Goal: Information Seeking & Learning: Learn about a topic

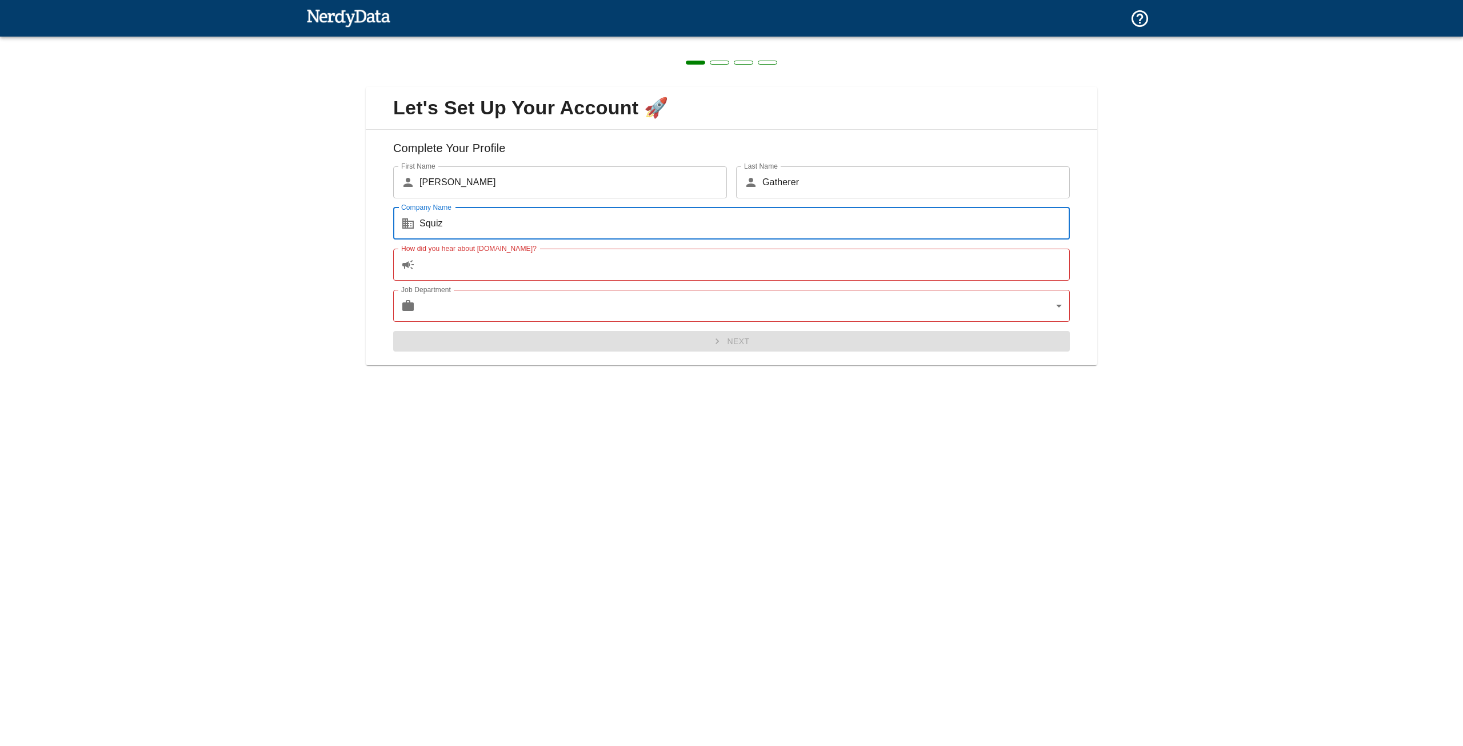
type input "Squiz"
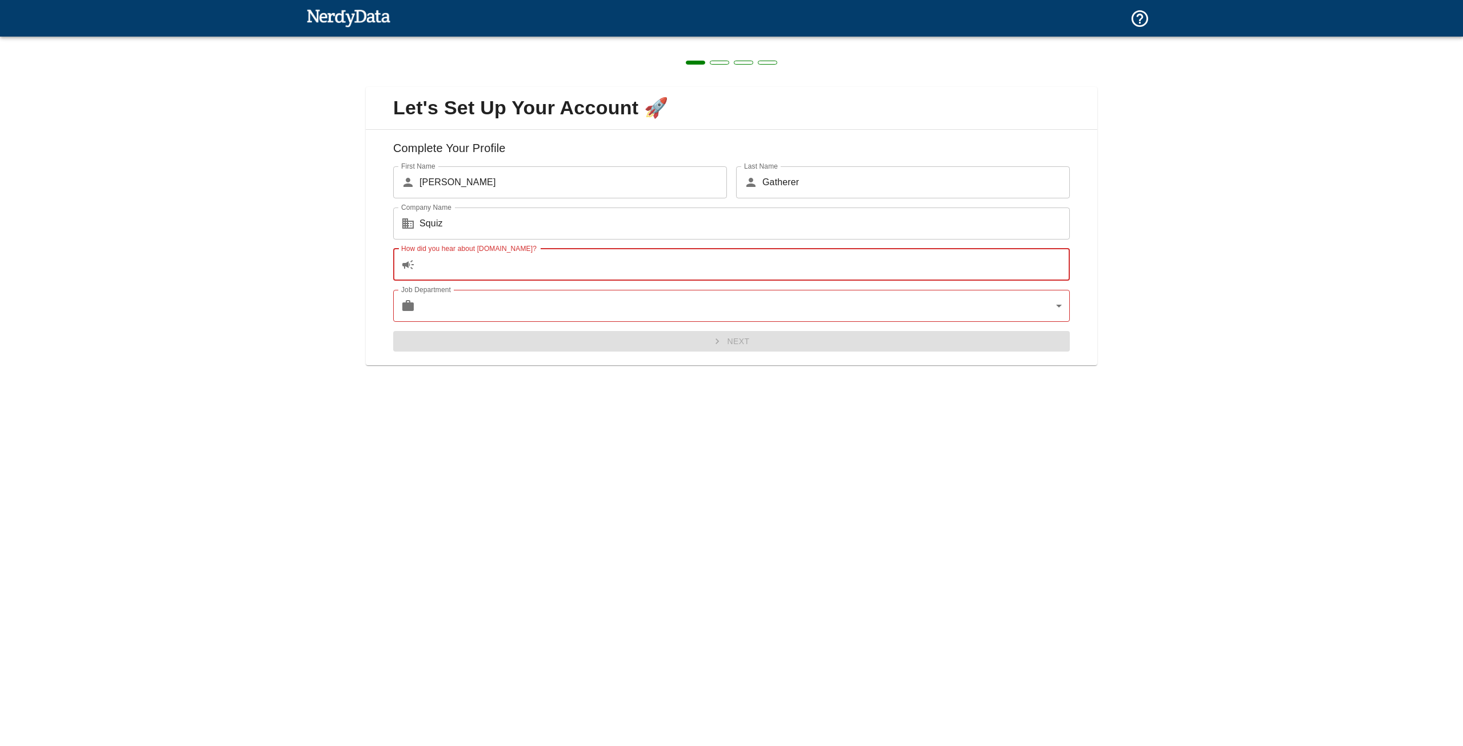
click at [445, 264] on input "How did you hear about [DOMAIN_NAME]?" at bounding box center [744, 265] width 650 height 32
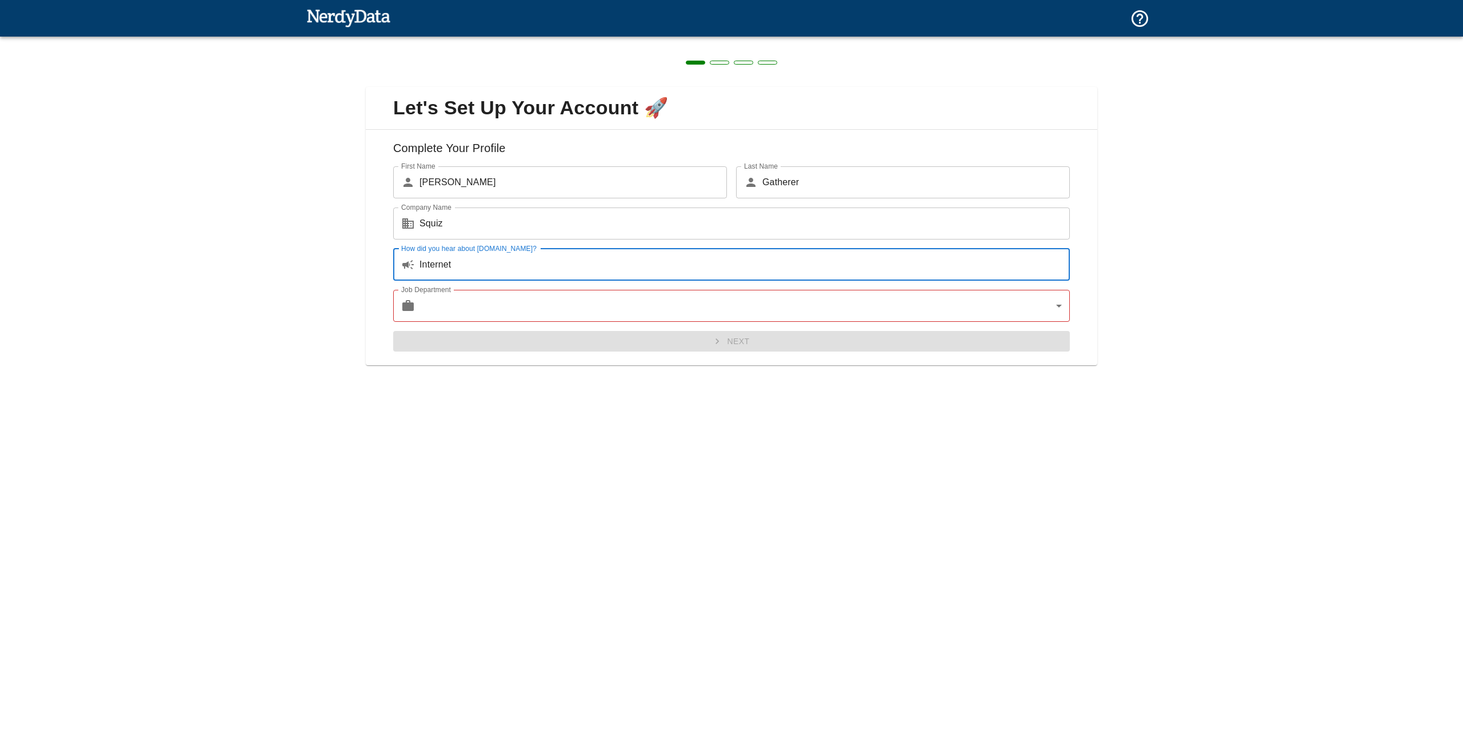
type input "Internet"
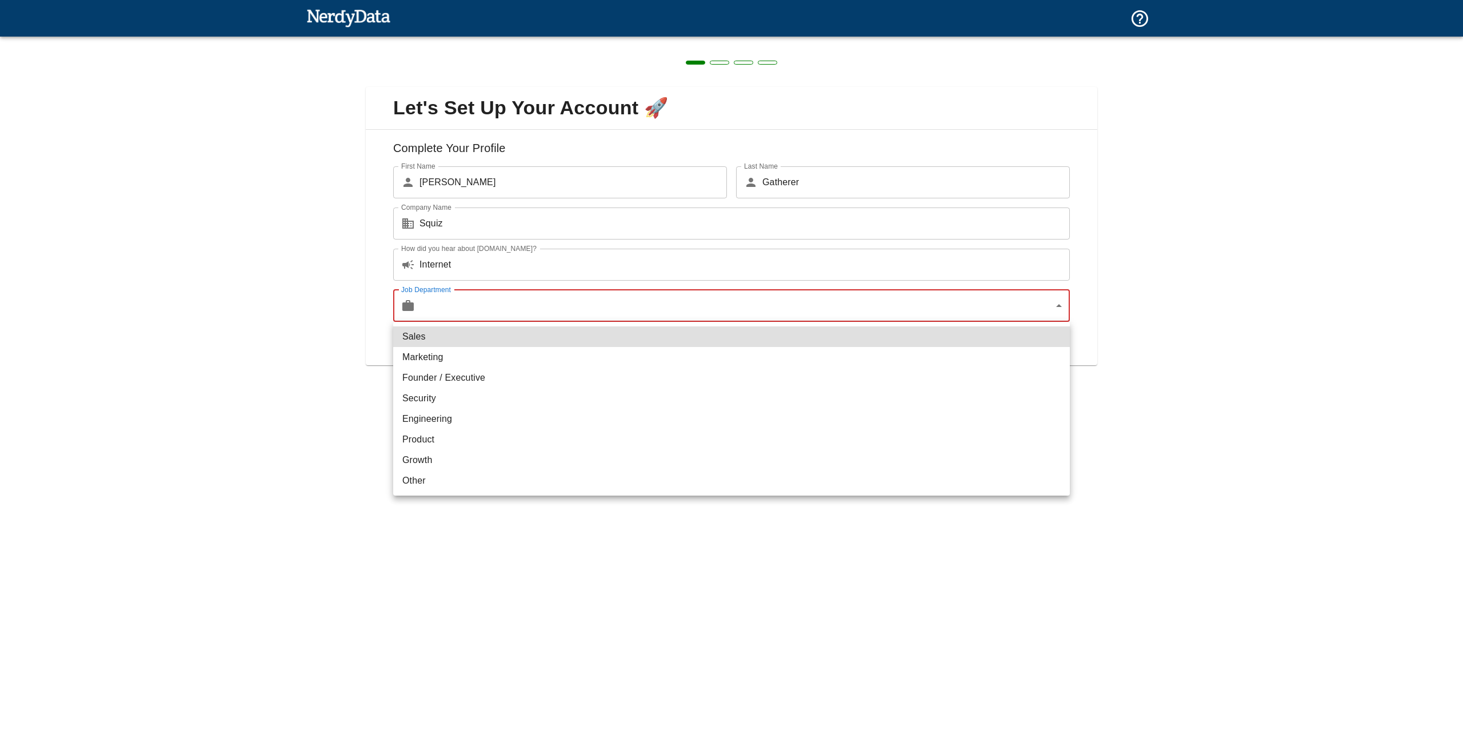
click at [486, 40] on body "Technologies Domains Pricing Products Create a Report Create a list of websites…" at bounding box center [731, 20] width 1463 height 40
click at [429, 475] on li "Other" at bounding box center [731, 480] width 677 height 21
type input "other"
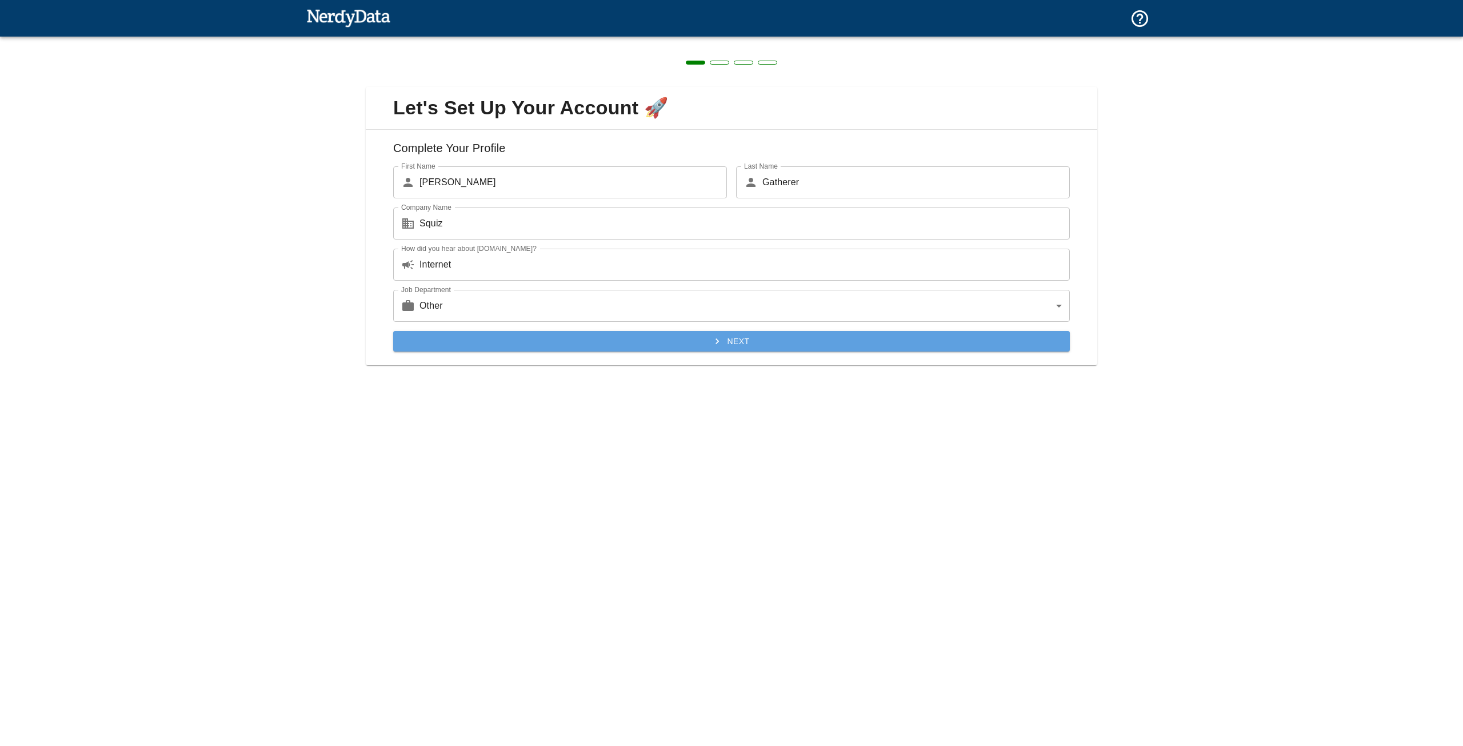
click at [694, 342] on button "Next" at bounding box center [731, 341] width 677 height 21
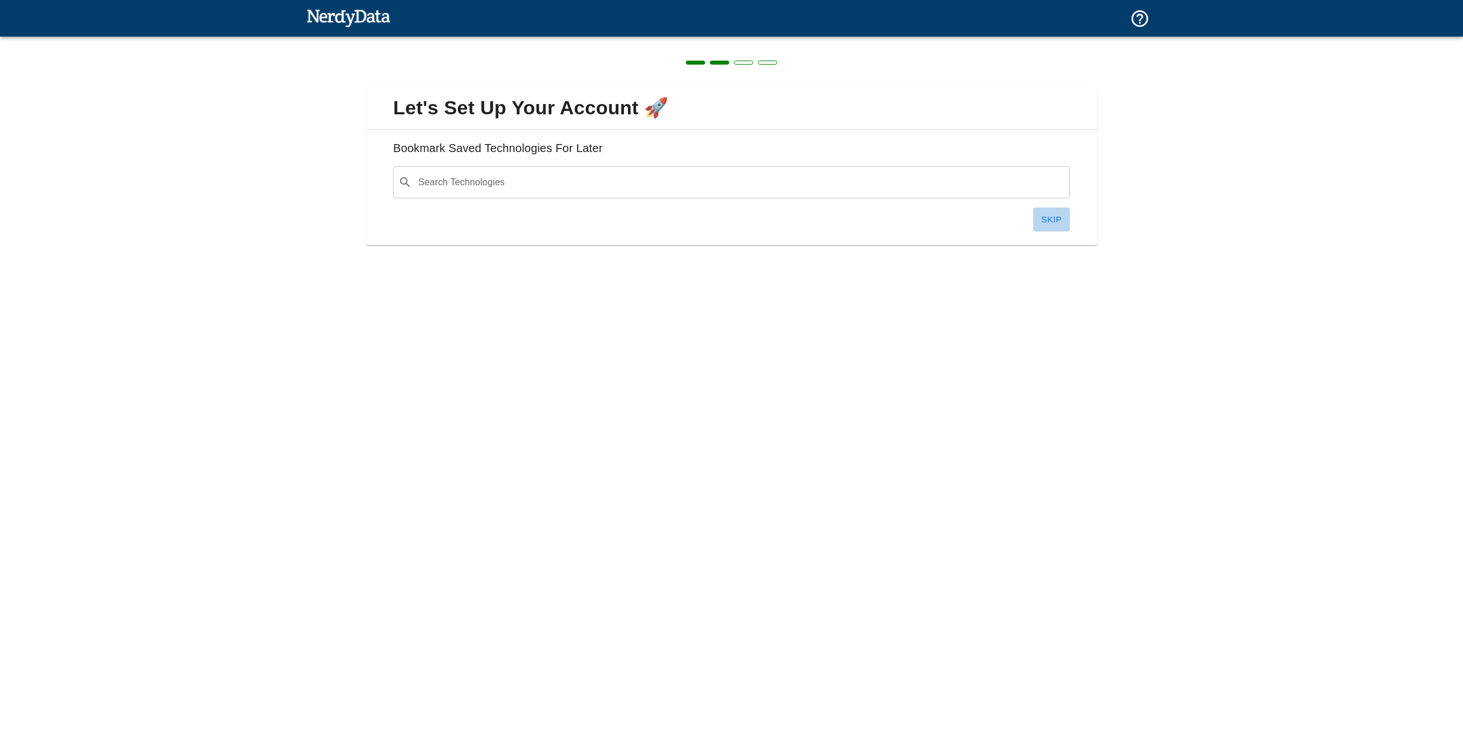
click at [1040, 217] on button "Skip" at bounding box center [1051, 219] width 37 height 24
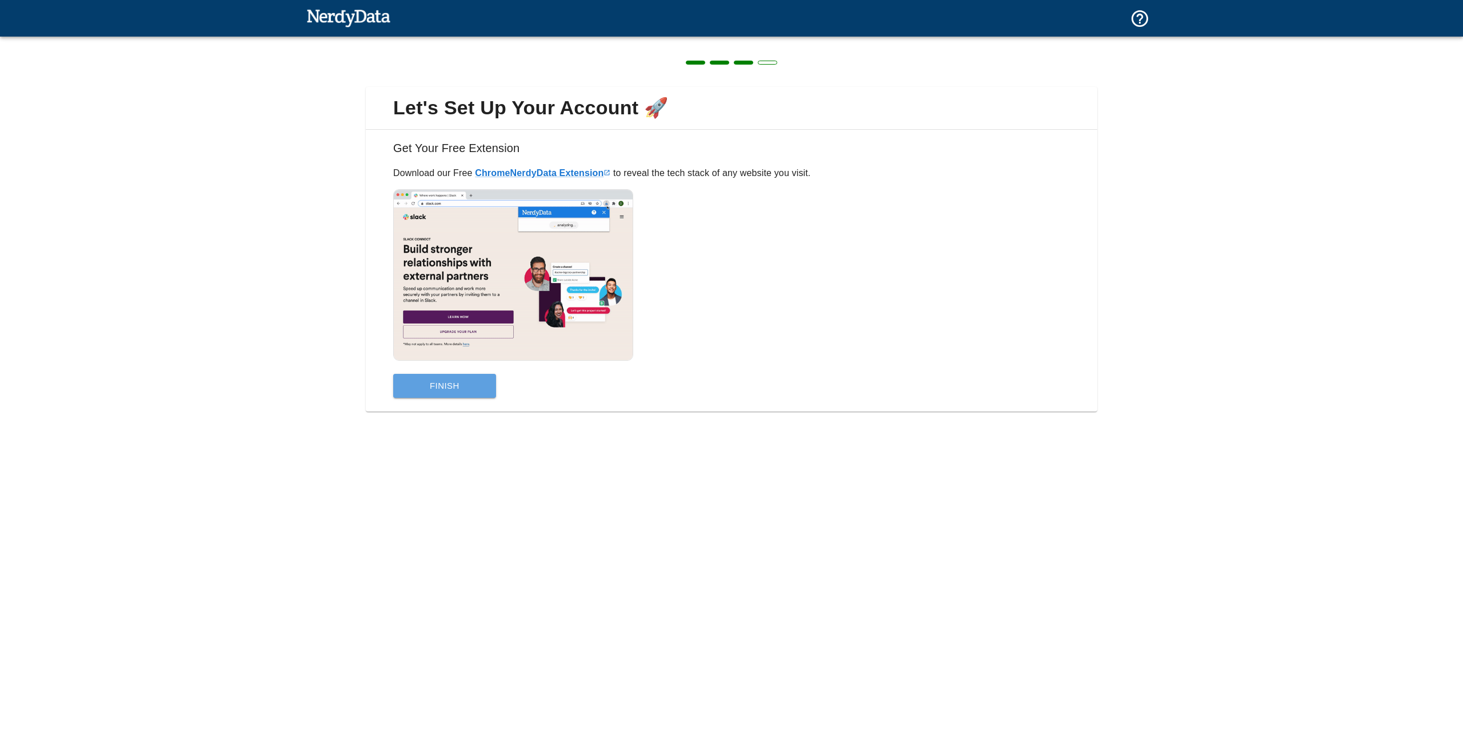
click at [427, 389] on button "Finish" at bounding box center [444, 386] width 103 height 24
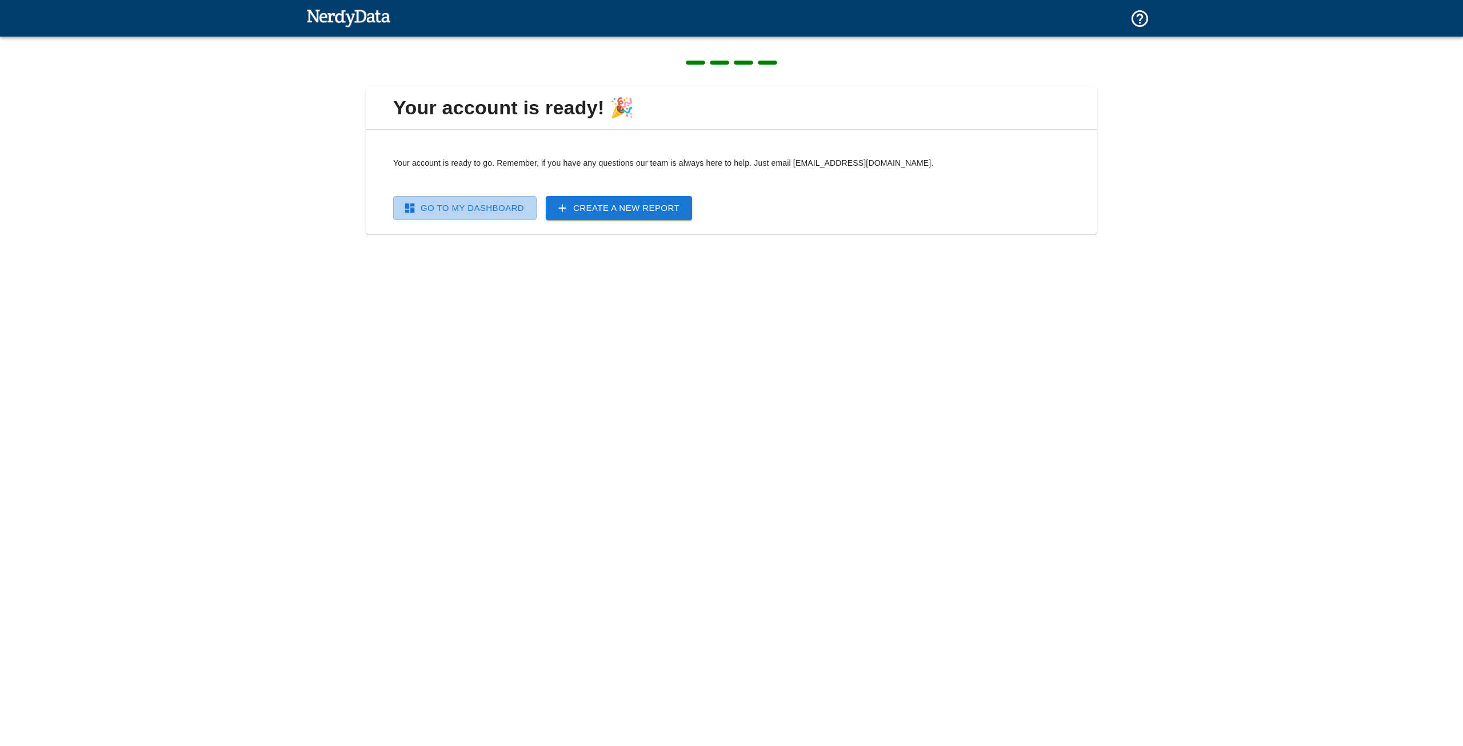
click at [445, 210] on link "Go To My Dashboard" at bounding box center [464, 208] width 143 height 24
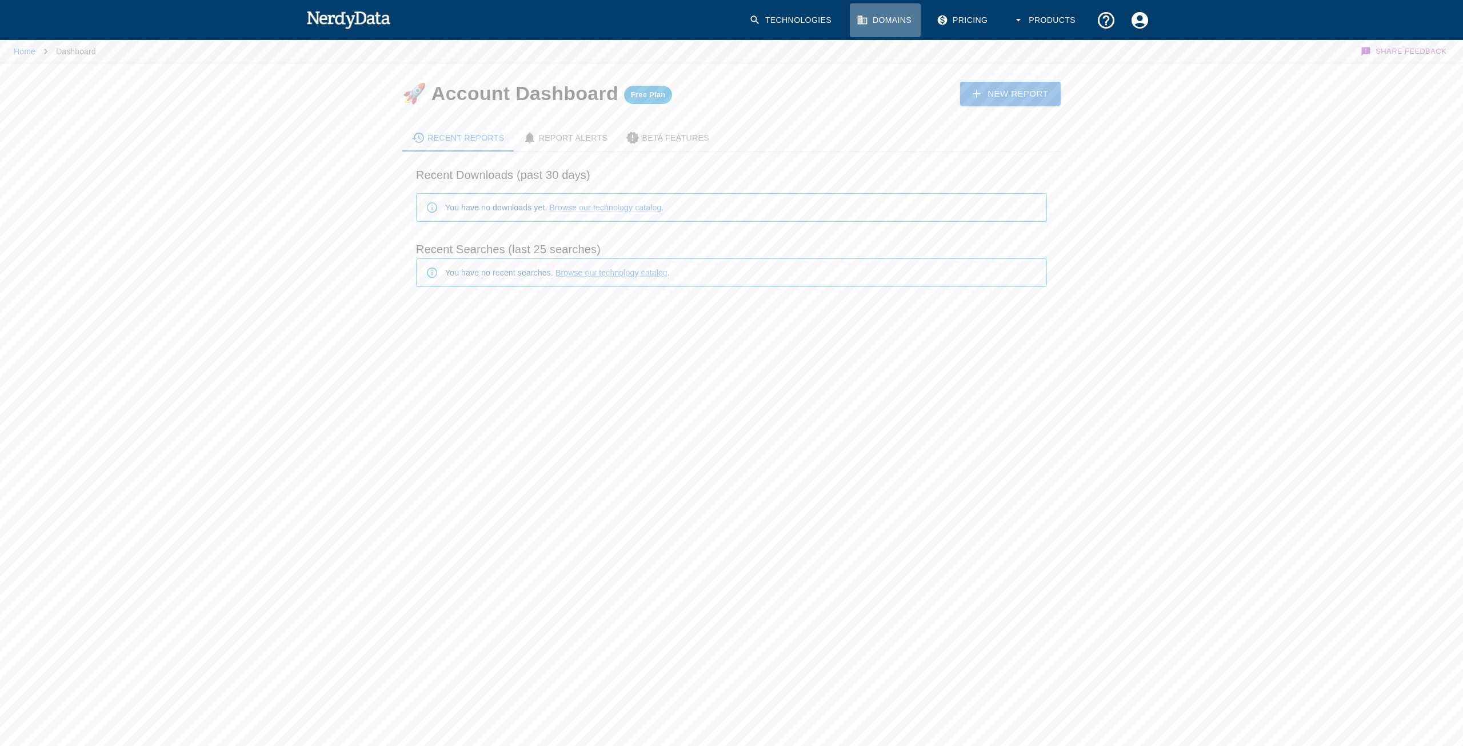
click at [878, 22] on link "Domains" at bounding box center [885, 20] width 71 height 34
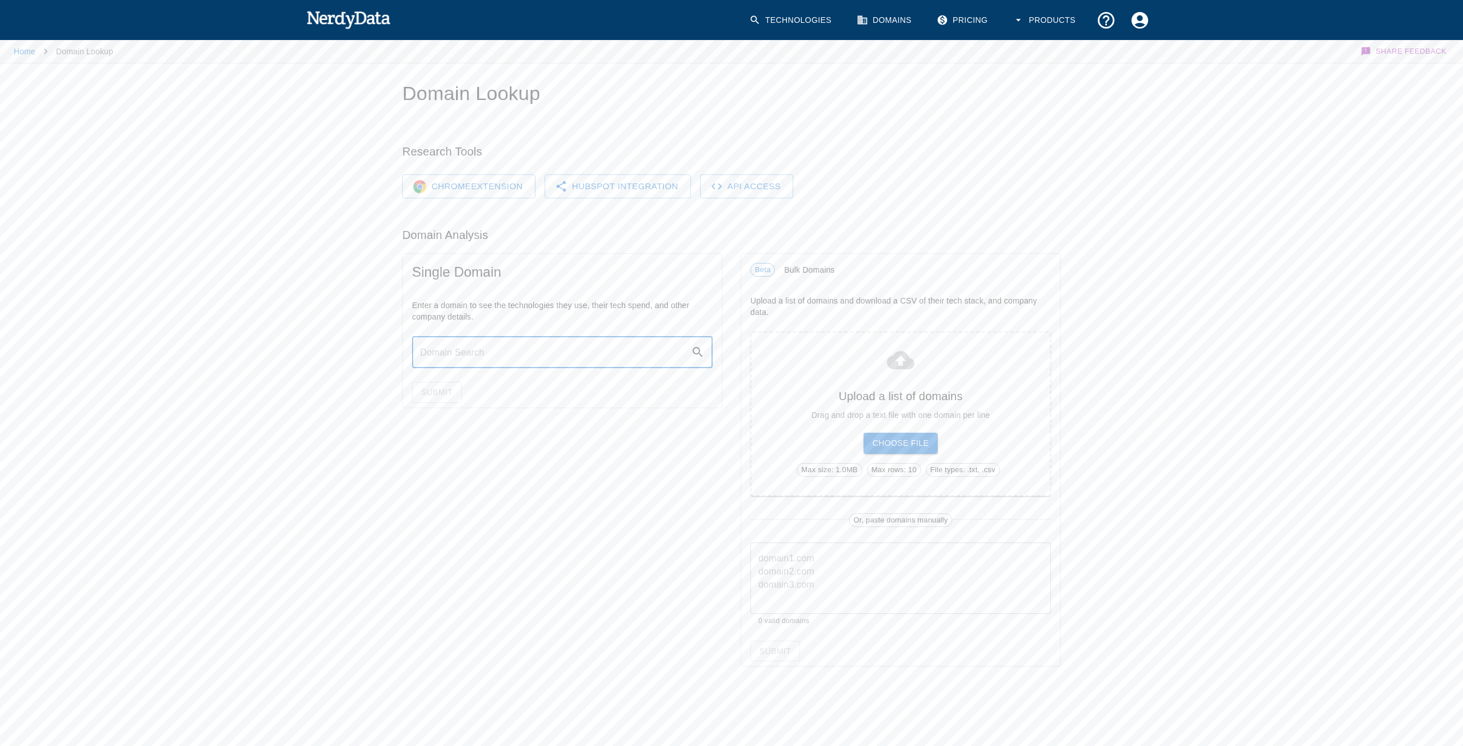
click at [477, 358] on input "text" at bounding box center [551, 352] width 279 height 32
paste input "[URL][DOMAIN_NAME]"
click at [639, 348] on input "[URL][DOMAIN_NAME]" at bounding box center [551, 352] width 279 height 32
type input "[URL][DOMAIN_NAME]"
click at [412, 382] on button "Submit" at bounding box center [437, 392] width 50 height 21
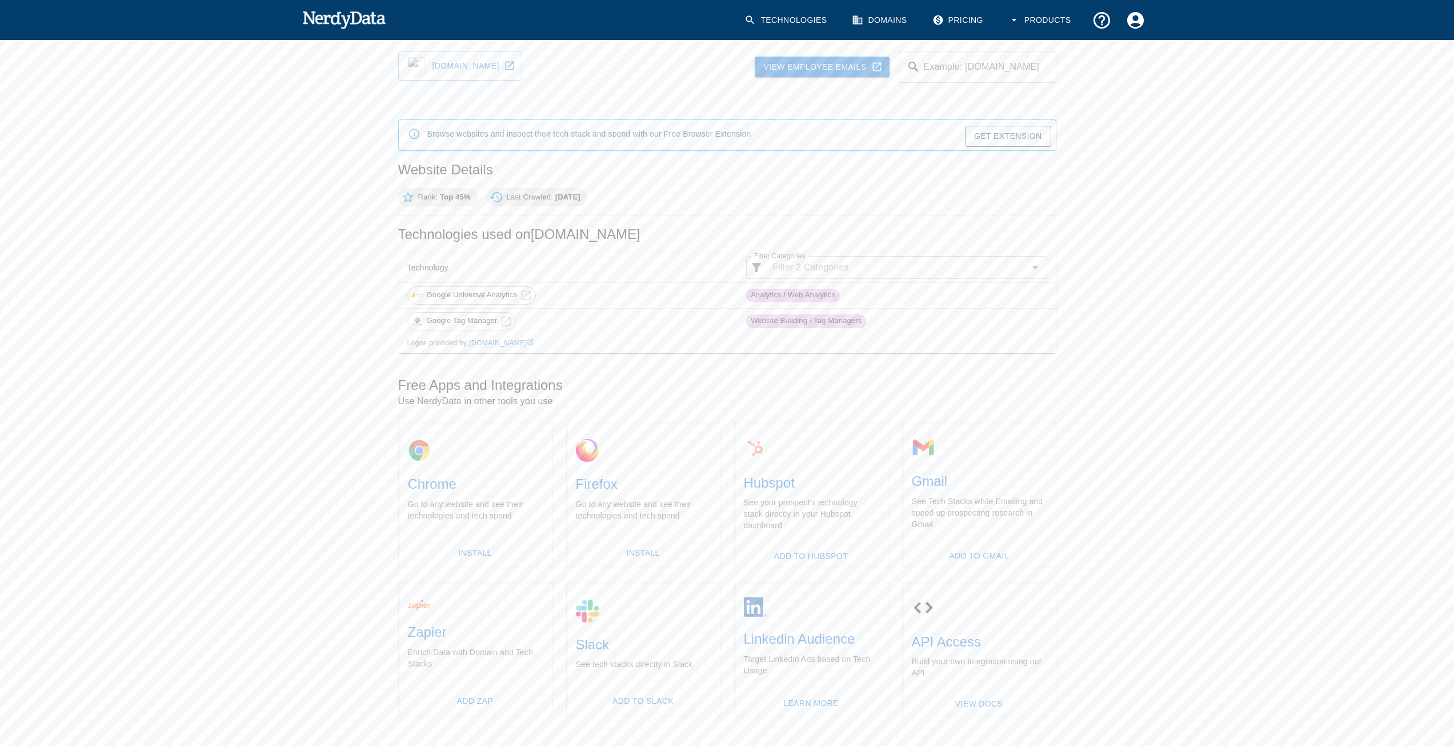
scroll to position [31, 0]
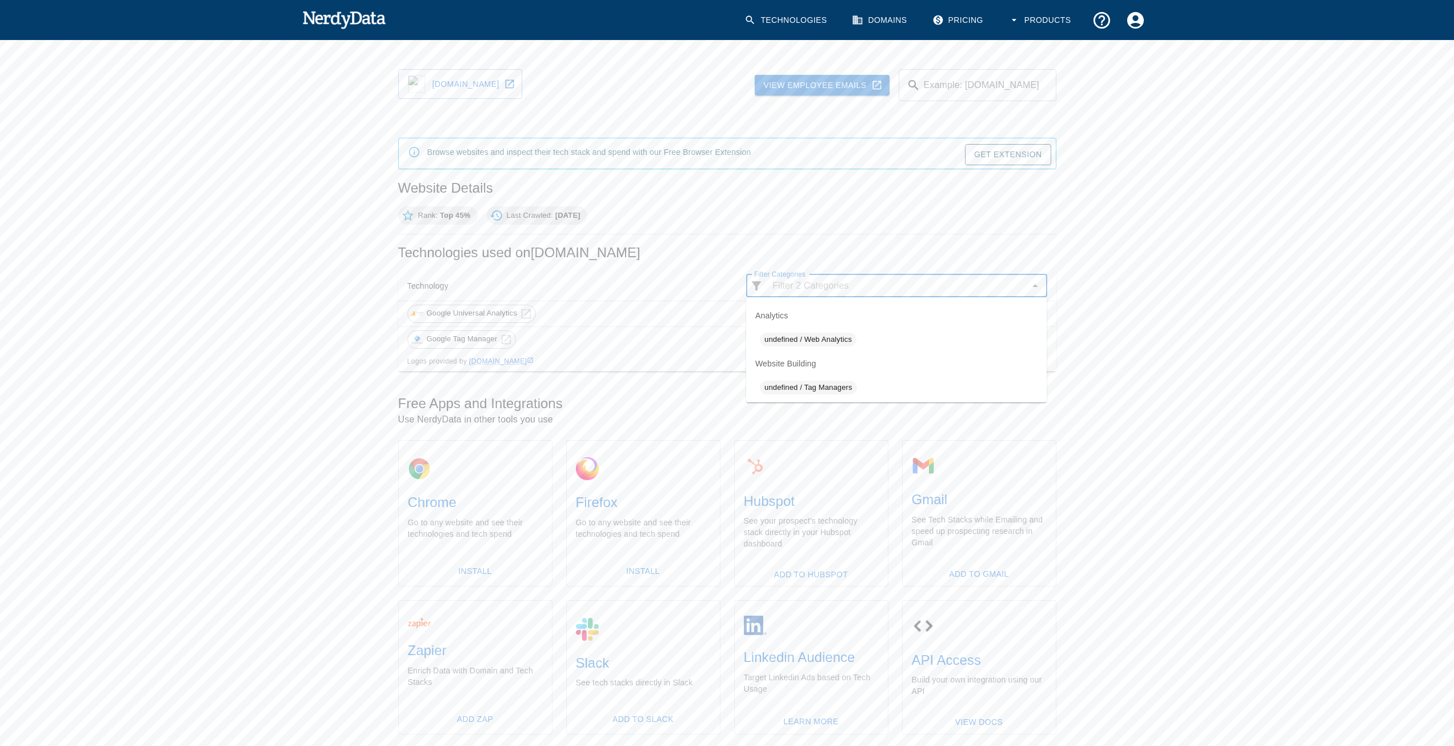
click at [931, 282] on input "Filter Categories" at bounding box center [896, 286] width 257 height 16
click at [1242, 542] on div "Home Domain Lookup Technologies used on [DOMAIN_NAME] Share Feedback [DOMAIN_NA…" at bounding box center [727, 405] width 1454 height 796
click at [987, 153] on link "Get Extension" at bounding box center [1008, 154] width 86 height 21
